Goal: Task Accomplishment & Management: Use online tool/utility

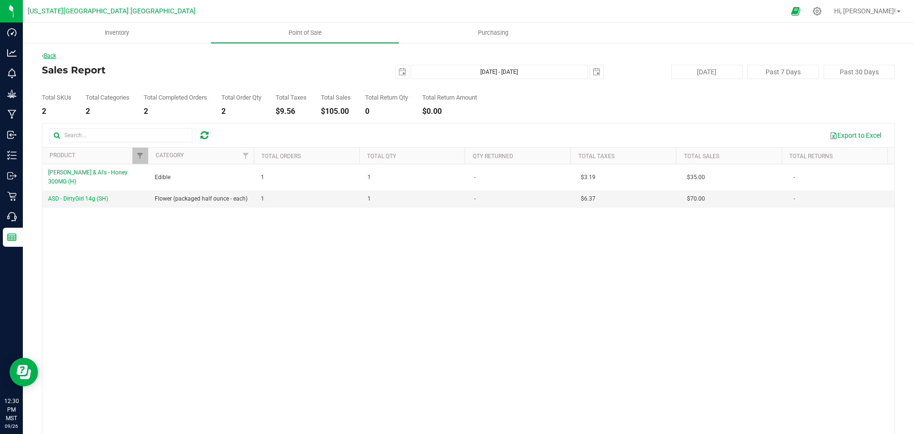
click at [55, 55] on link "Back" at bounding box center [49, 55] width 14 height 7
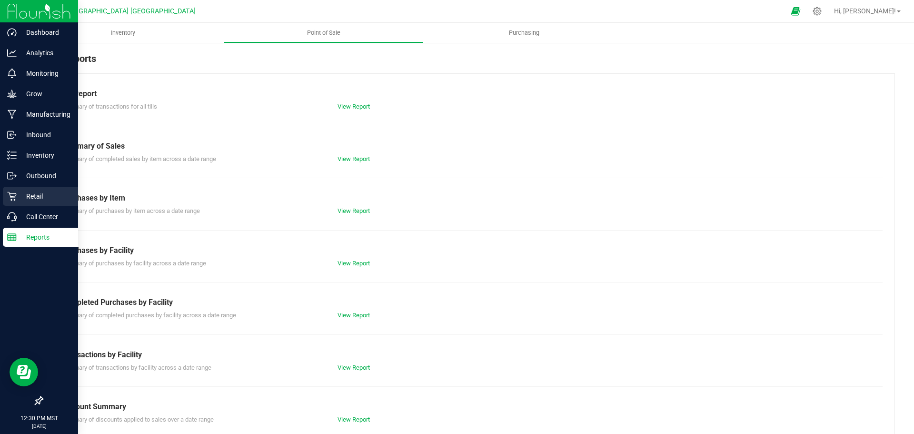
click at [35, 193] on p "Retail" at bounding box center [45, 195] width 57 height 11
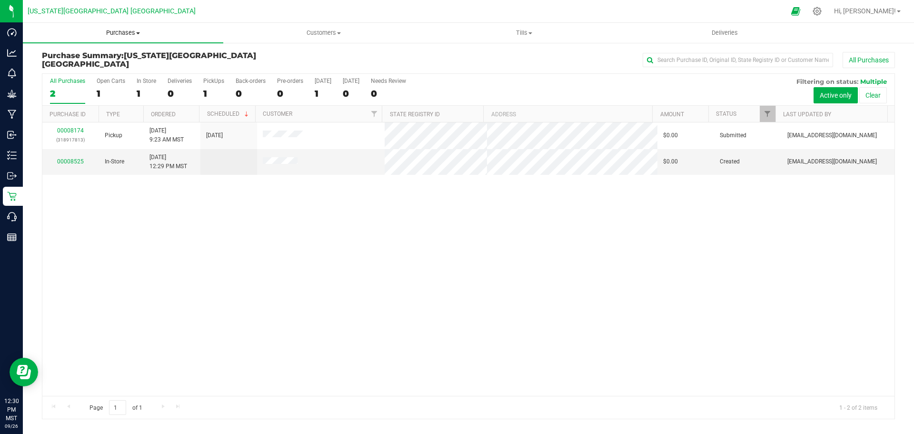
click at [118, 34] on span "Purchases" at bounding box center [123, 33] width 200 height 9
click at [59, 81] on span "All purchases" at bounding box center [57, 80] width 68 height 8
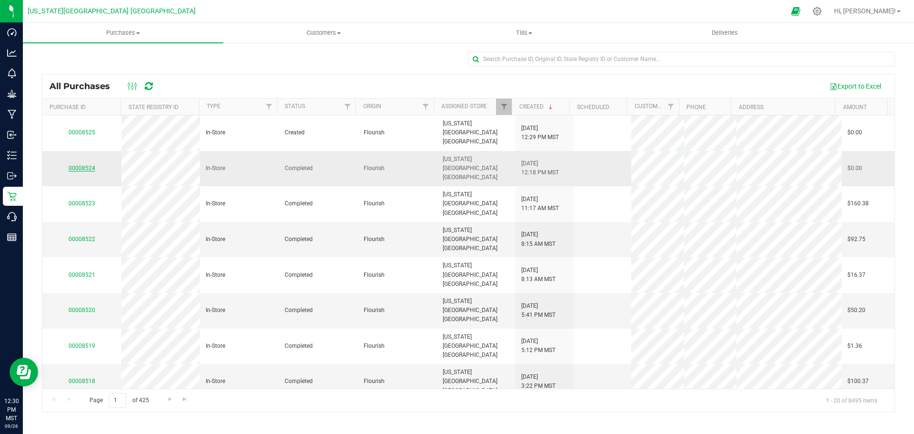
click at [78, 165] on link "00008524" at bounding box center [82, 168] width 27 height 7
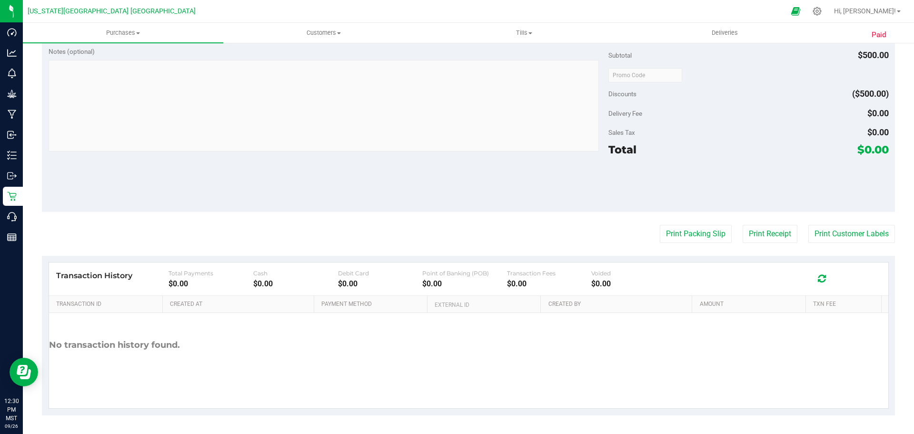
scroll to position [518, 0]
click at [856, 237] on button "Print Customer Labels" at bounding box center [851, 233] width 87 height 18
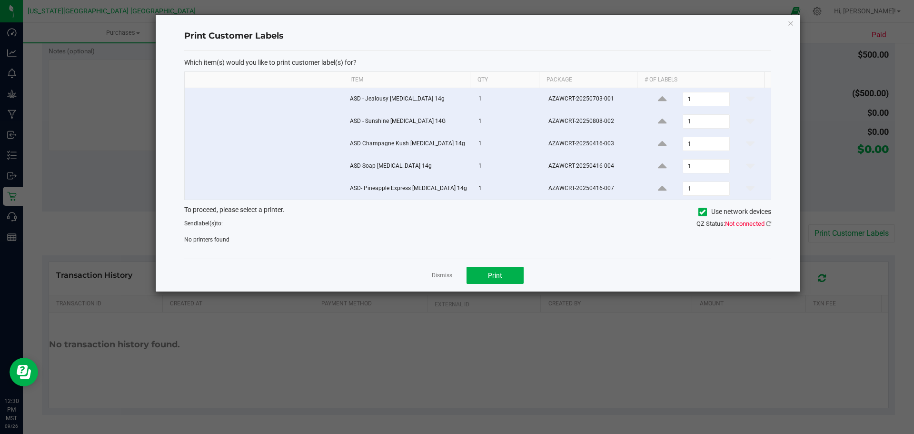
click at [705, 212] on icon at bounding box center [702, 212] width 6 height 0
click at [0, 0] on input "Use network devices" at bounding box center [0, 0] width 0 height 0
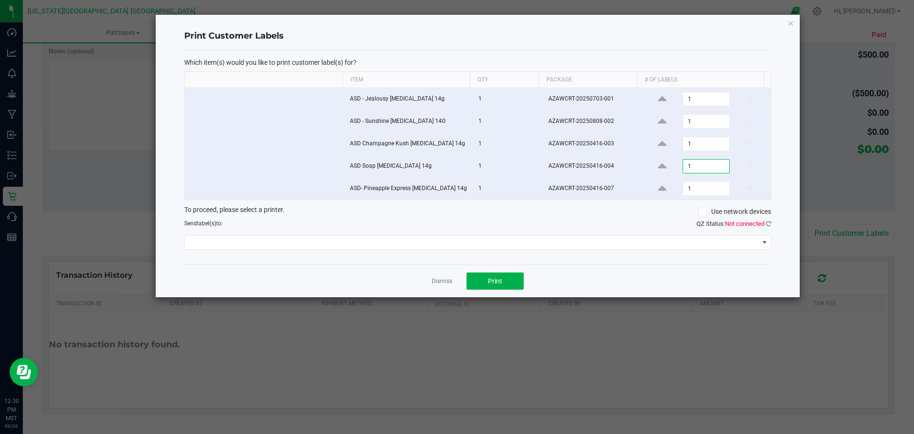
click at [694, 164] on input "1" at bounding box center [706, 165] width 46 height 13
type input "1"
click at [692, 145] on input "1" at bounding box center [706, 143] width 46 height 13
click at [688, 114] on td "1" at bounding box center [706, 121] width 129 height 22
click at [691, 119] on input "1" at bounding box center [706, 121] width 46 height 13
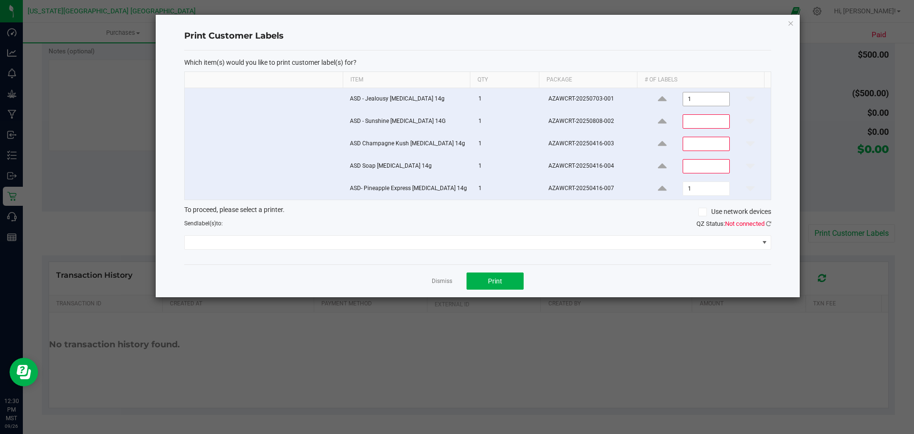
click at [687, 98] on input "1" at bounding box center [706, 98] width 46 height 13
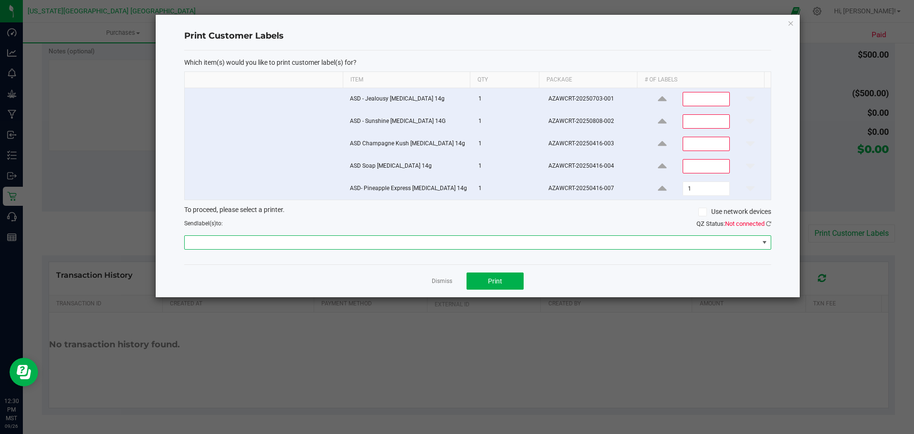
click at [524, 244] on span at bounding box center [472, 242] width 574 height 13
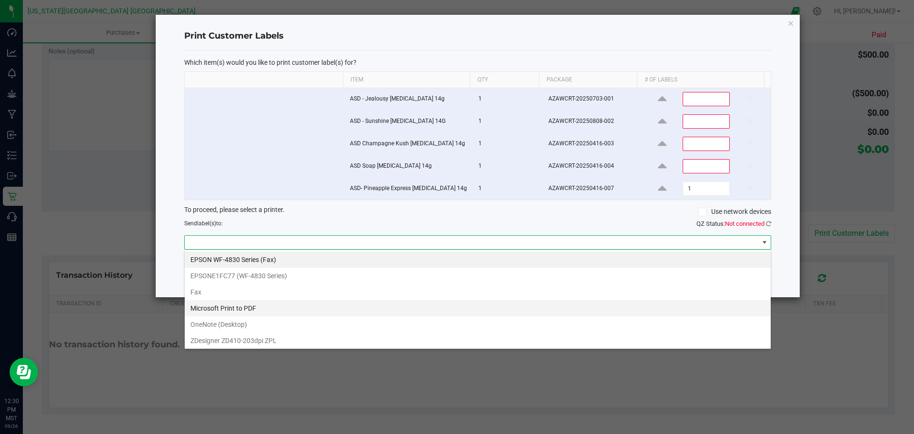
scroll to position [2, 0]
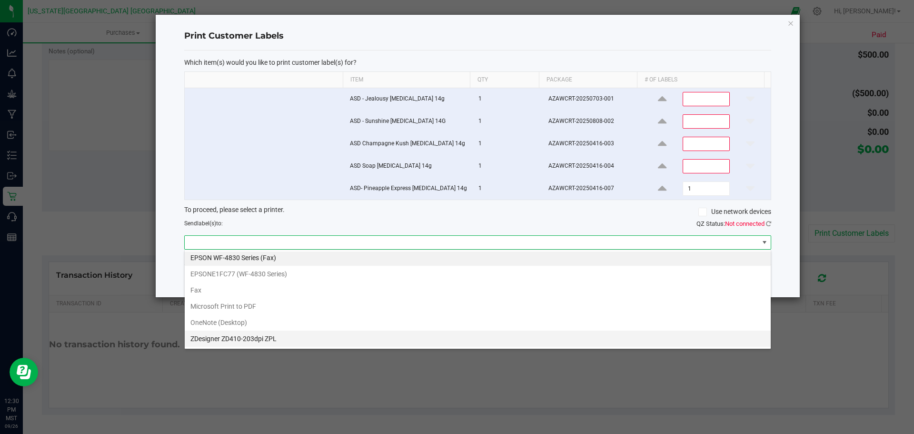
click at [221, 340] on ZPL "ZDesigner ZD410-203dpi ZPL" at bounding box center [478, 338] width 586 height 16
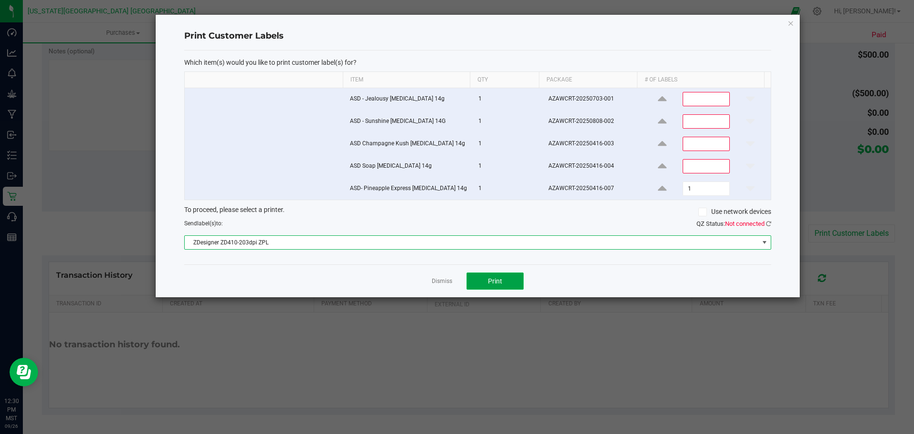
click at [499, 273] on button "Print" at bounding box center [495, 280] width 57 height 17
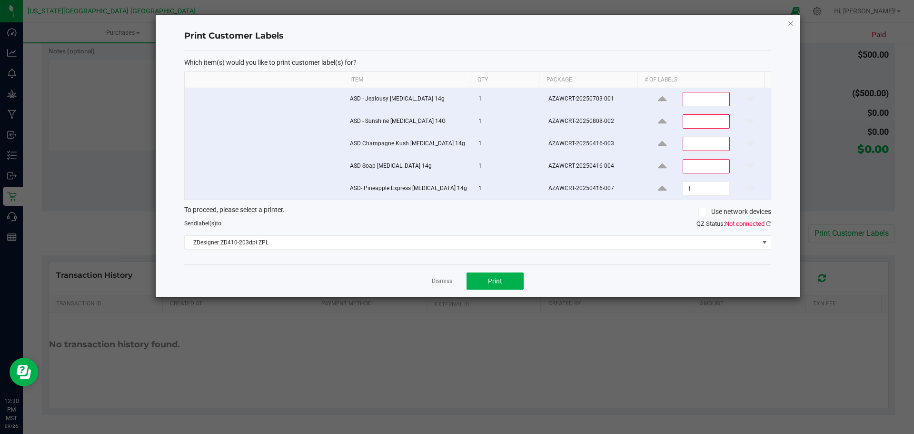
click at [792, 23] on icon "button" at bounding box center [790, 22] width 7 height 11
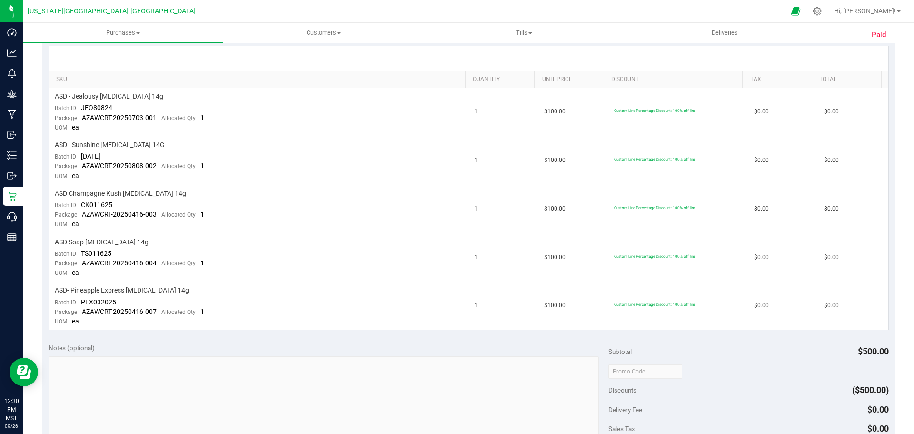
scroll to position [90, 0]
